Goal: Transaction & Acquisition: Obtain resource

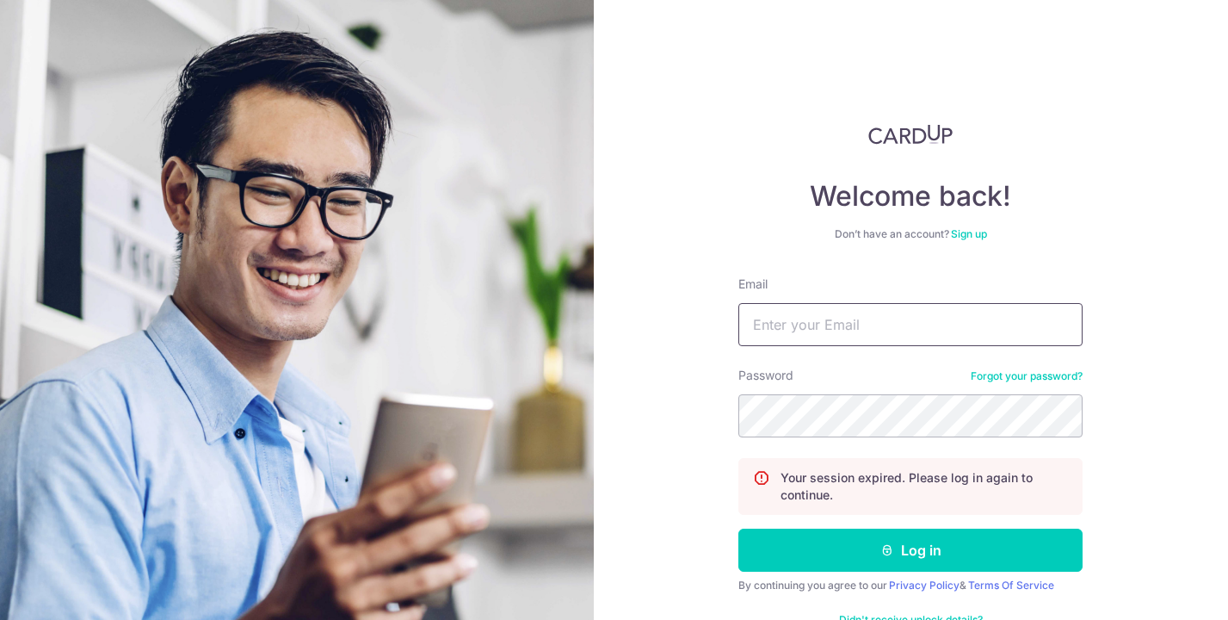
click at [778, 315] on input "Email" at bounding box center [910, 324] width 344 height 43
type input "Jeremy.tang@spectrumpsychology.sg"
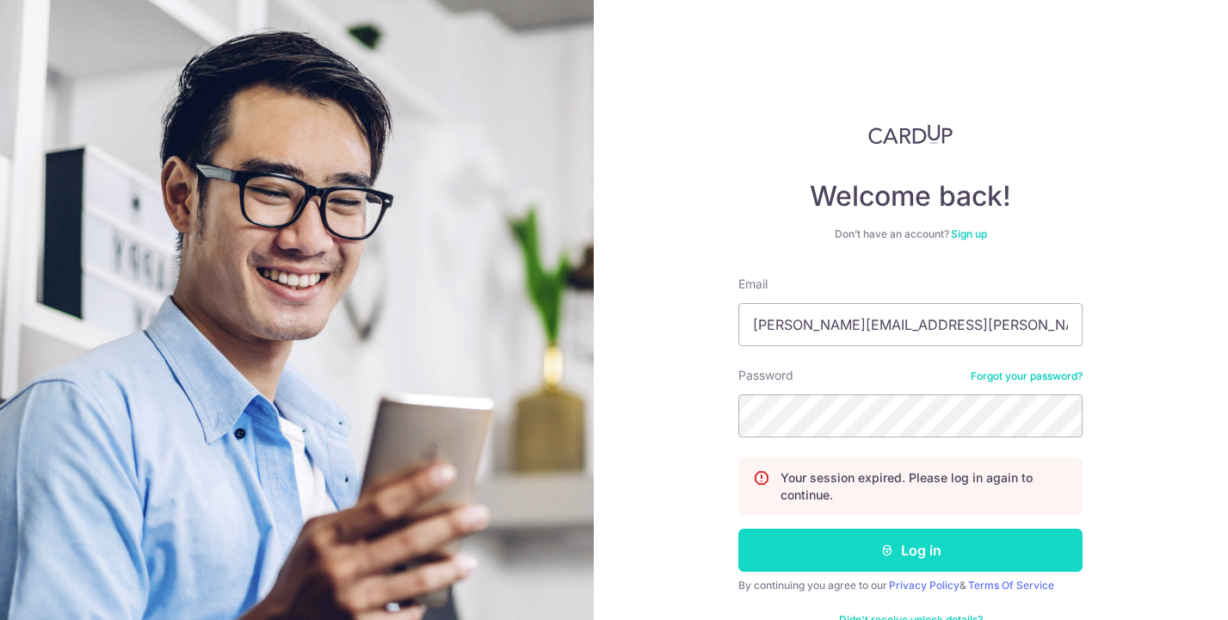
click at [868, 547] on button "Log in" at bounding box center [910, 549] width 344 height 43
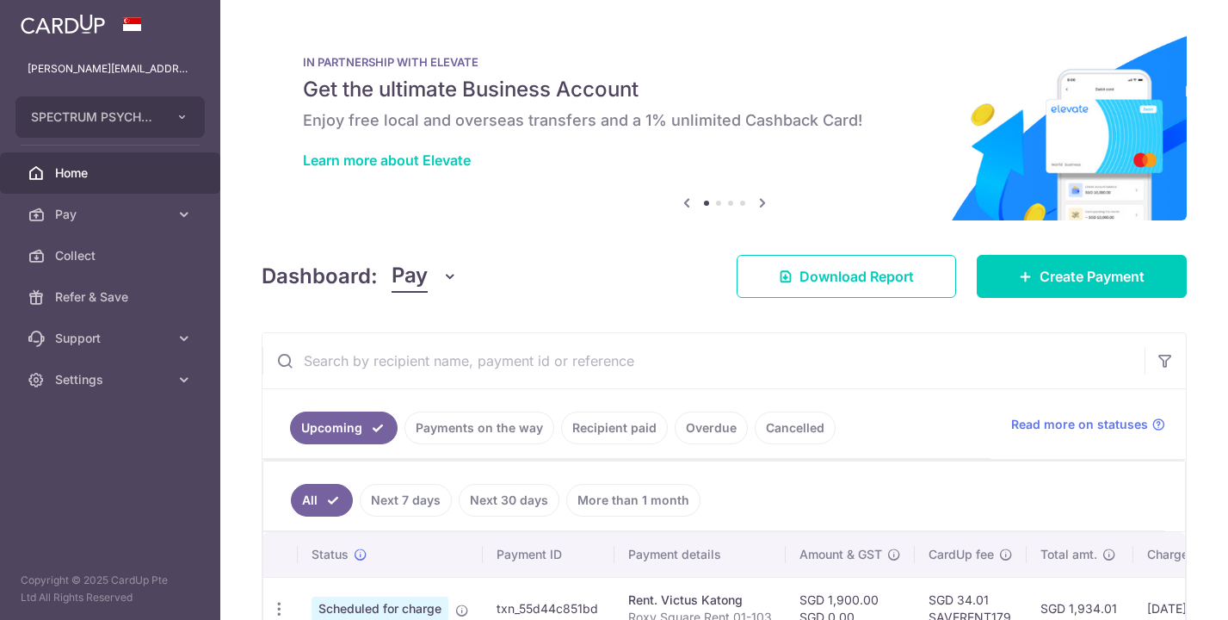
scroll to position [258, 0]
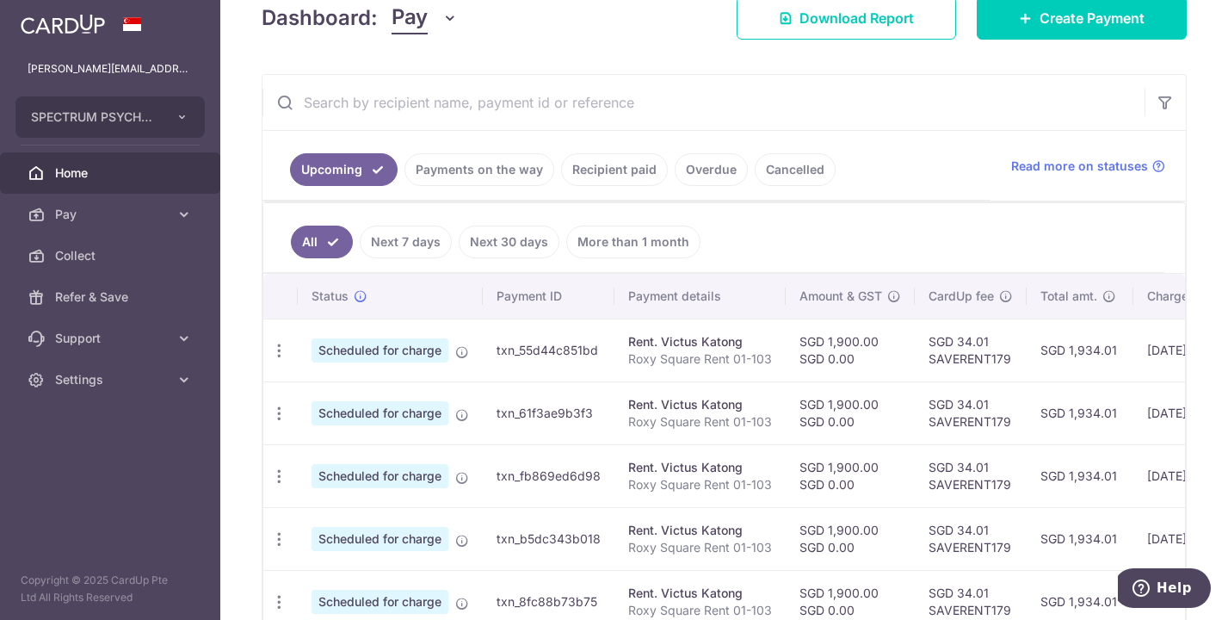
click at [631, 170] on link "Recipient paid" at bounding box center [614, 169] width 107 height 33
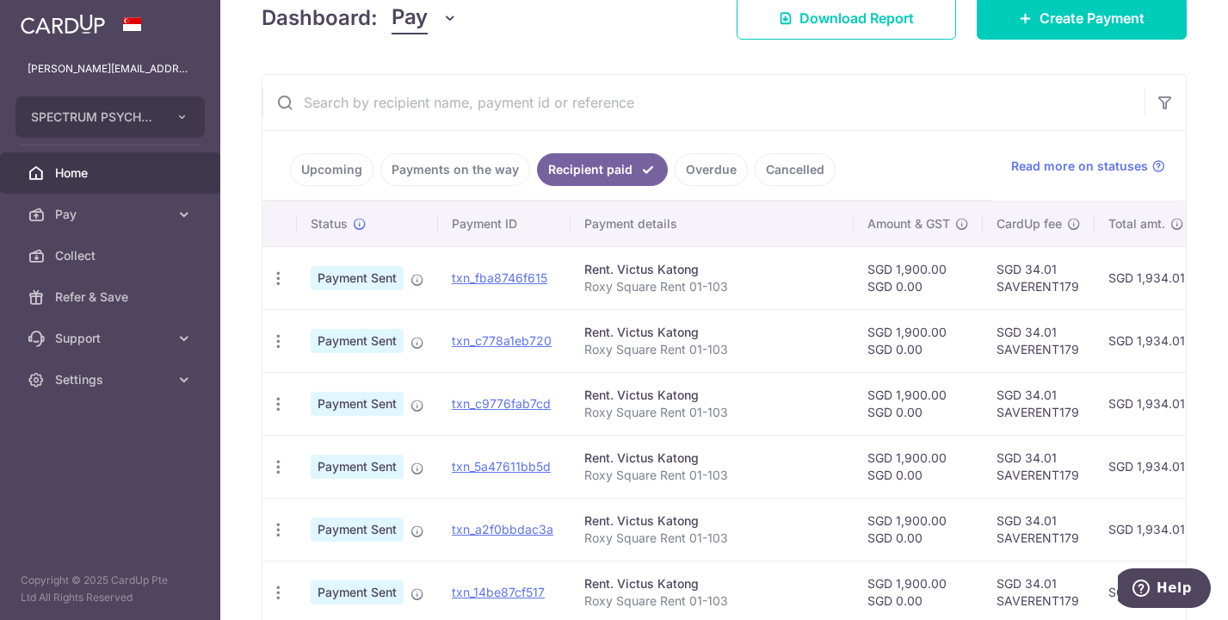
scroll to position [0, 361]
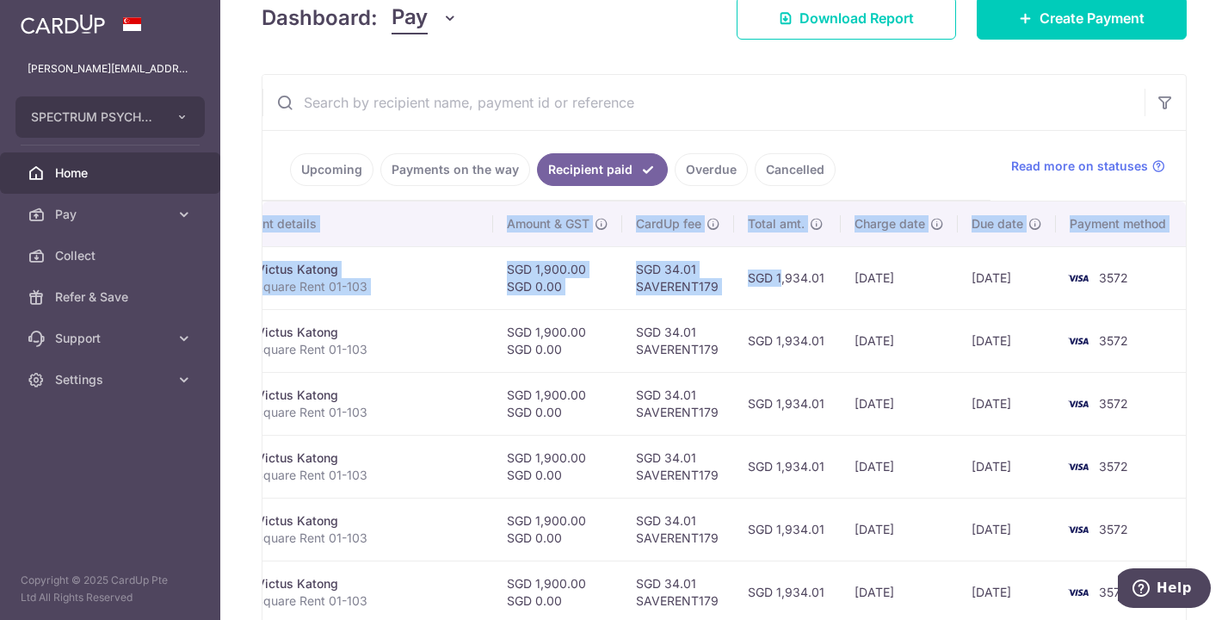
drag, startPoint x: 1107, startPoint y: 273, endPoint x: 1293, endPoint y: 273, distance: 186.7
click at [1227, 273] on html "[PERSON_NAME][EMAIL_ADDRESS][PERSON_NAME][DOMAIN_NAME] SPECTRUM PSYCHOLOGY PRAC…" at bounding box center [614, 310] width 1228 height 620
click at [1147, 301] on td "3572" at bounding box center [1121, 277] width 131 height 63
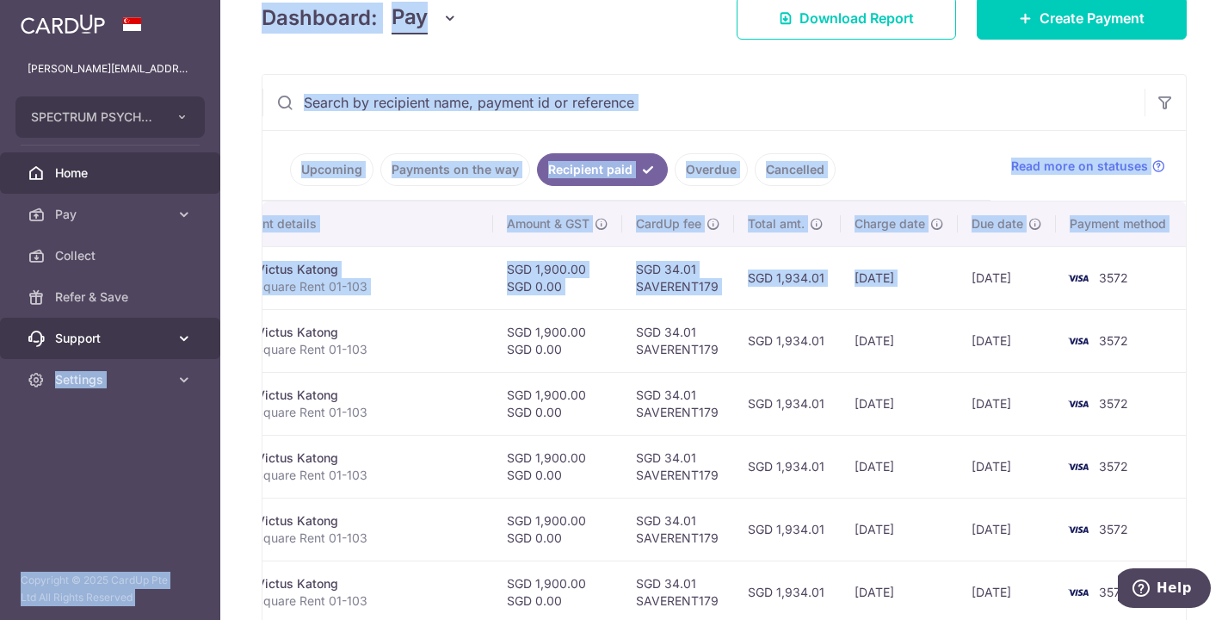
scroll to position [0, 0]
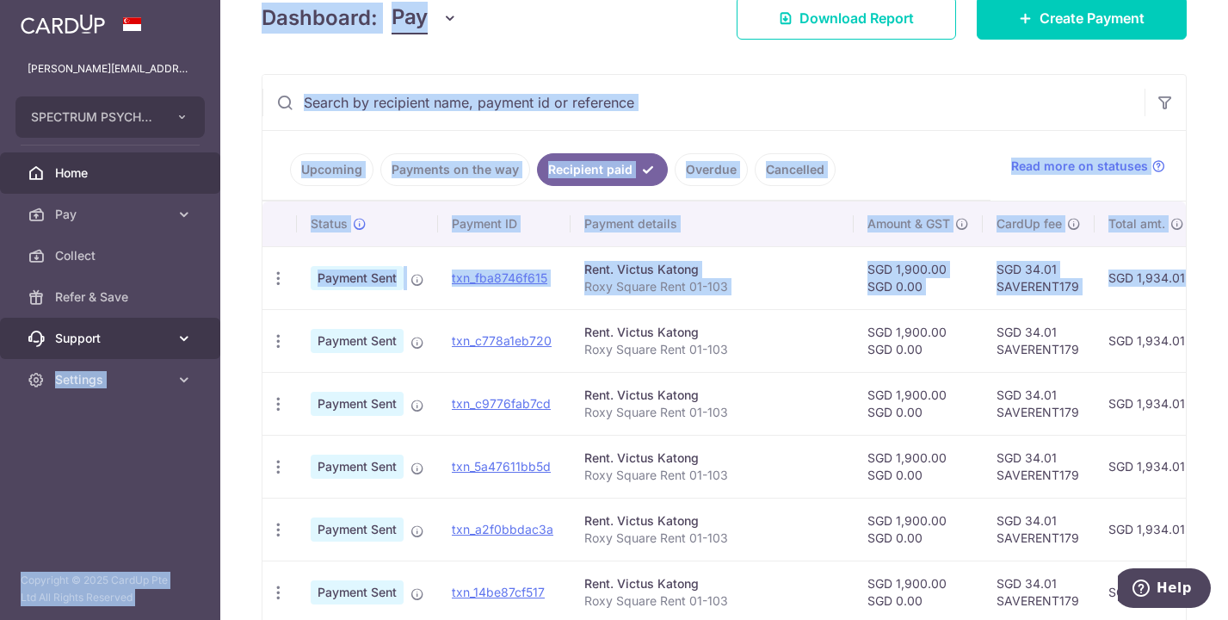
drag, startPoint x: 802, startPoint y: 283, endPoint x: 71, endPoint y: 358, distance: 735.2
click at [55, 360] on main "[PERSON_NAME][EMAIL_ADDRESS][PERSON_NAME][DOMAIN_NAME] SPECTRUM PSYCHOLOGY PRAC…" at bounding box center [614, 310] width 1228 height 620
click at [397, 297] on td "Payment Sent" at bounding box center [367, 277] width 141 height 63
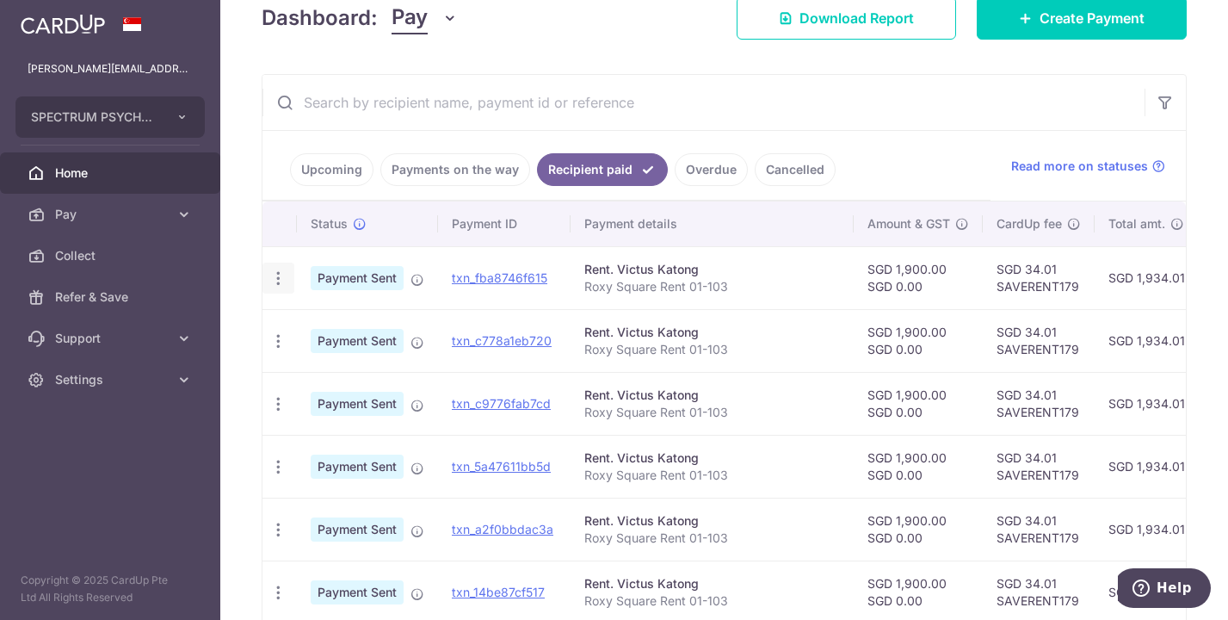
click at [283, 274] on icon "button" at bounding box center [278, 278] width 18 height 18
click at [325, 322] on span "PDF Receipt" at bounding box center [369, 325] width 117 height 17
